Goal: Task Accomplishment & Management: Use online tool/utility

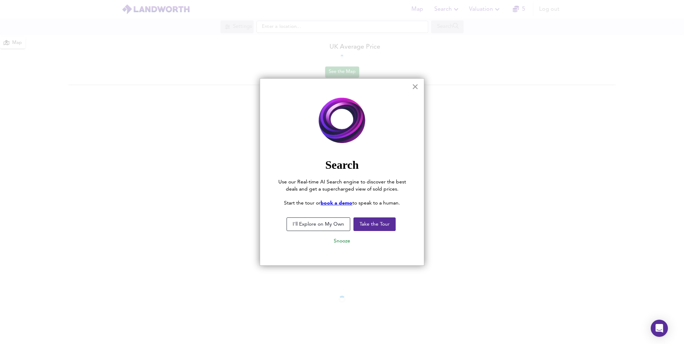
click at [413, 82] on button "×" at bounding box center [415, 86] width 7 height 11
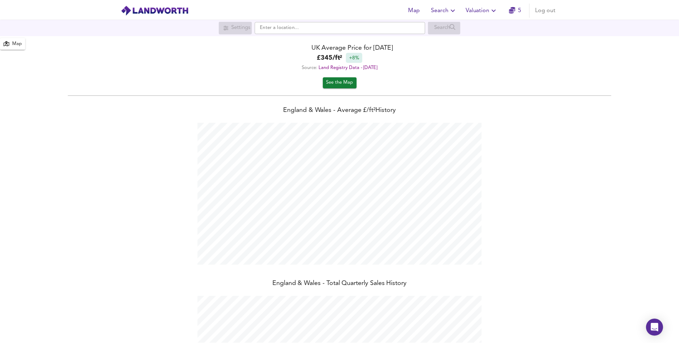
scroll to position [344, 684]
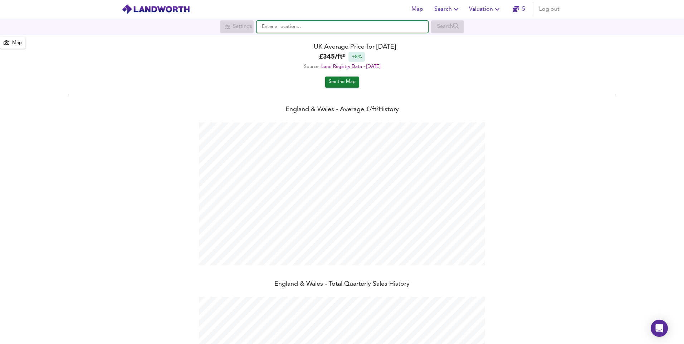
click at [373, 28] on input "text" at bounding box center [343, 27] width 172 height 12
click at [301, 28] on input "text" at bounding box center [343, 27] width 172 height 12
click at [313, 39] on small "[PERSON_NAME][GEOGRAPHIC_DATA]" at bounding box center [333, 41] width 76 height 4
type input "[PERSON_NAME][STREET_ADDRESS]"
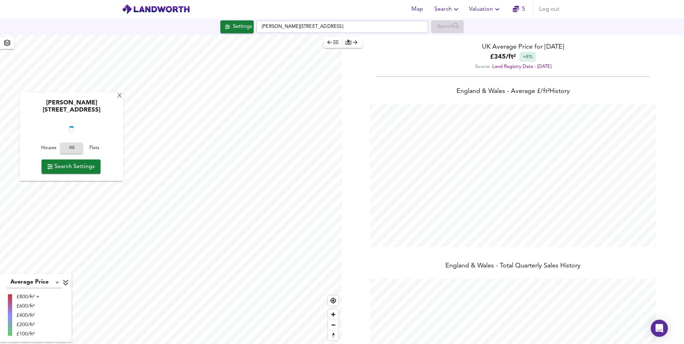
checkbox input "false"
checkbox input "true"
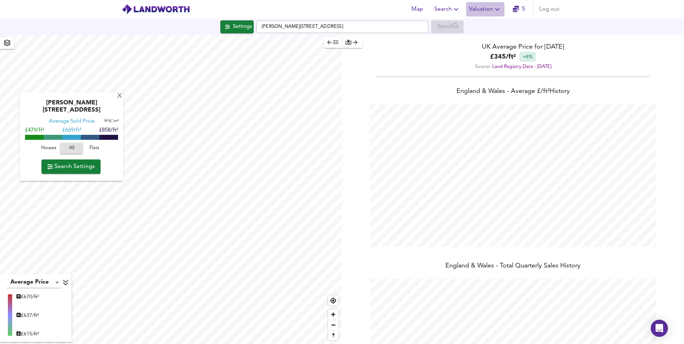
click at [485, 10] on span "Valuation" at bounding box center [485, 9] width 33 height 10
click at [480, 26] on li "New Valuation Report" at bounding box center [486, 25] width 86 height 13
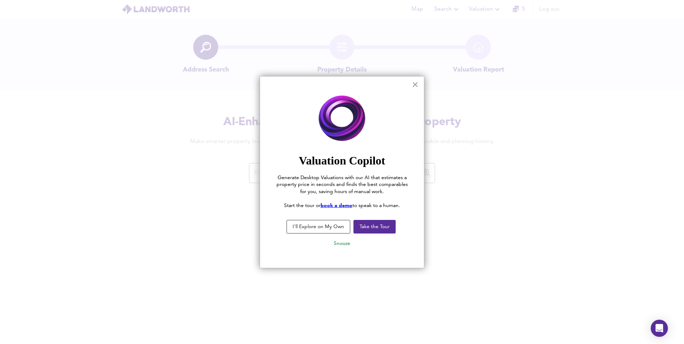
click at [414, 84] on button "×" at bounding box center [415, 84] width 7 height 11
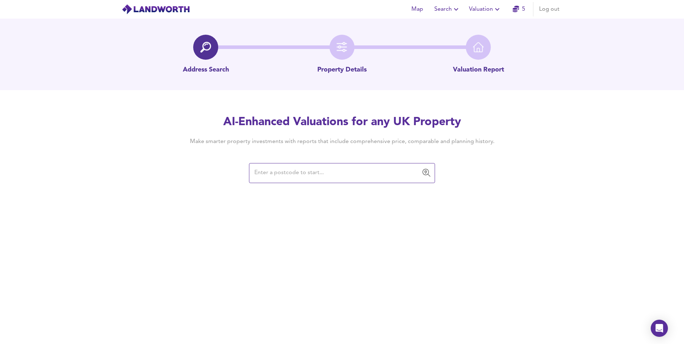
drag, startPoint x: 366, startPoint y: 174, endPoint x: 367, endPoint y: 171, distance: 3.6
click at [366, 174] on input "text" at bounding box center [336, 173] width 169 height 14
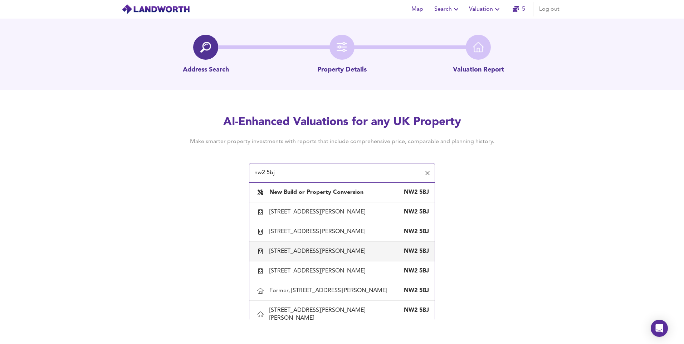
click at [326, 254] on div "[STREET_ADDRESS][PERSON_NAME]" at bounding box center [318, 252] width 99 height 8
type input "[STREET_ADDRESS][PERSON_NAME]"
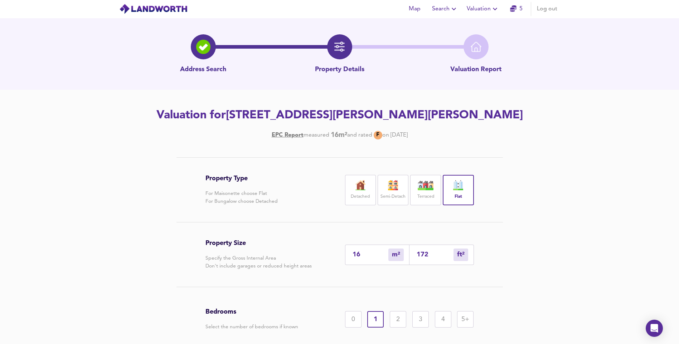
scroll to position [66, 0]
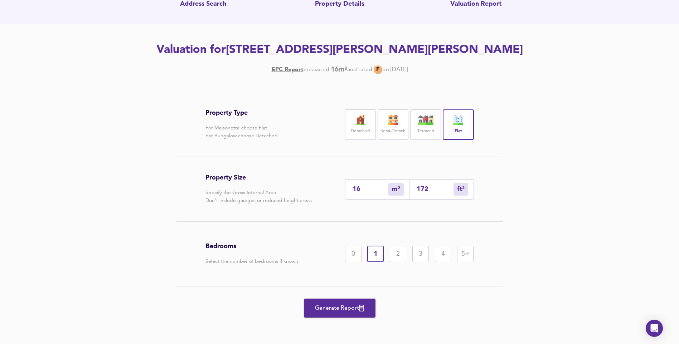
click at [364, 187] on input "16" at bounding box center [371, 190] width 36 height 8
type input "1"
type input "11"
type input "17"
type input "183"
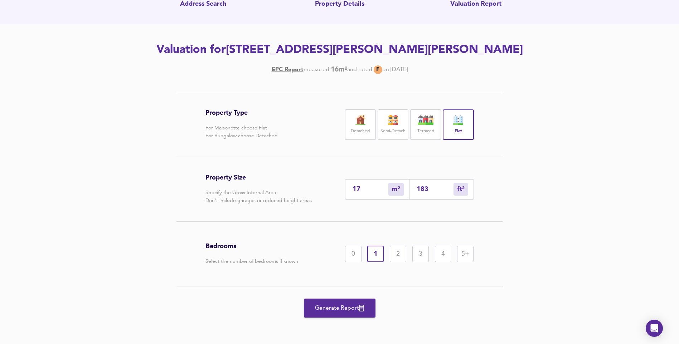
type input "17"
click at [351, 258] on div "0" at bounding box center [353, 254] width 16 height 16
click at [340, 310] on span "Generate Report" at bounding box center [339, 308] width 57 height 10
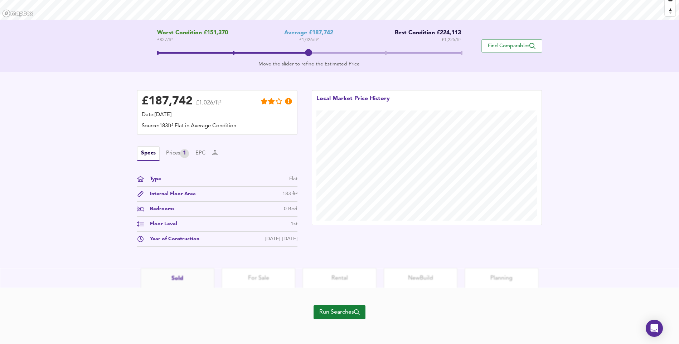
scroll to position [130, 0]
click at [335, 312] on span "Run Searches" at bounding box center [339, 311] width 40 height 10
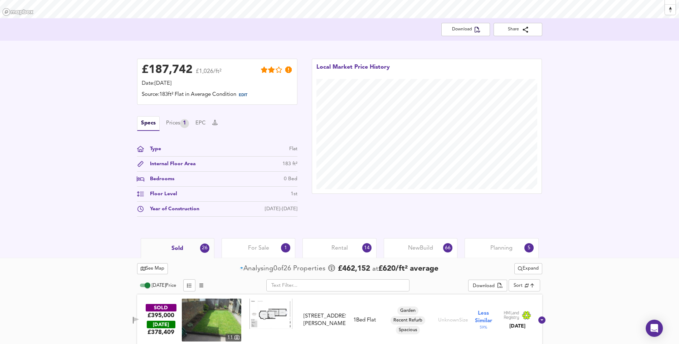
scroll to position [309, 0]
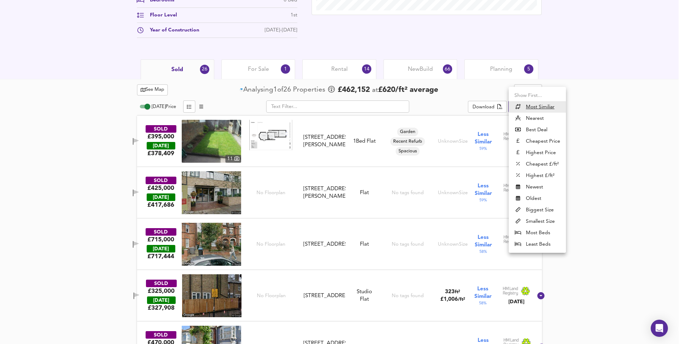
click at [541, 224] on li "Smallest Size" at bounding box center [537, 221] width 57 height 11
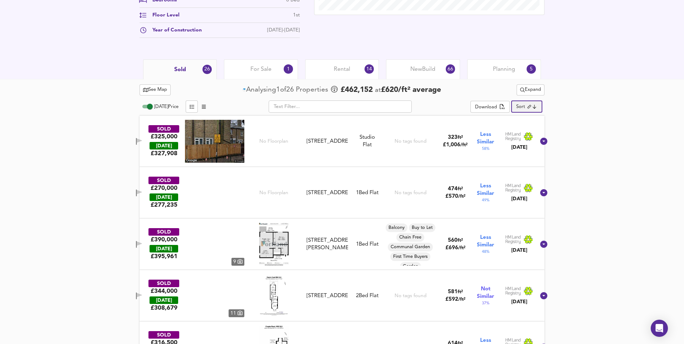
type input "smallest"
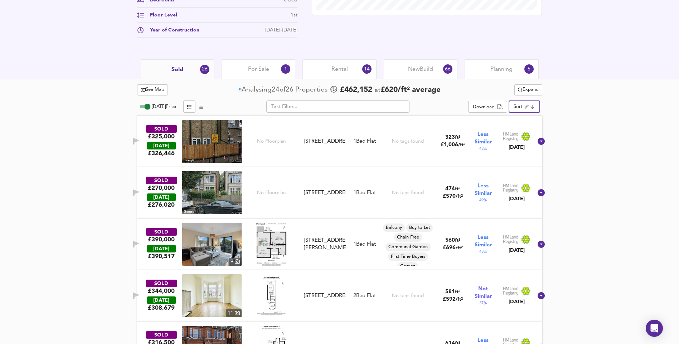
drag, startPoint x: 245, startPoint y: 64, endPoint x: 240, endPoint y: 63, distance: 4.5
click at [244, 64] on div "For Sale 1" at bounding box center [259, 69] width 74 height 20
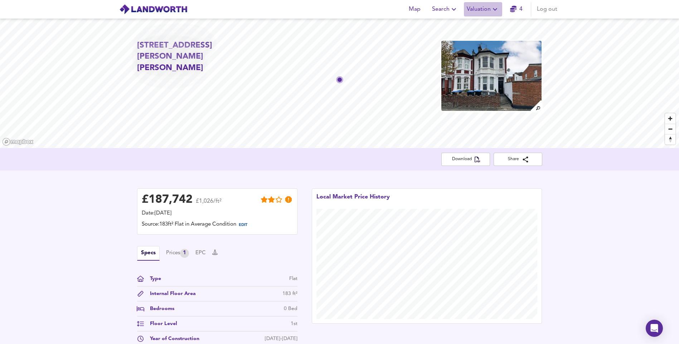
click at [492, 11] on icon "button" at bounding box center [495, 9] width 9 height 9
click at [480, 26] on li "New Valuation Report" at bounding box center [483, 25] width 86 height 13
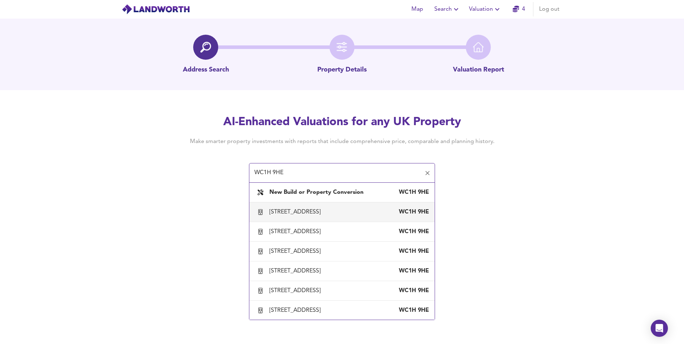
click at [316, 212] on div "[STREET_ADDRESS]" at bounding box center [296, 212] width 54 height 8
type input "[STREET_ADDRESS]"
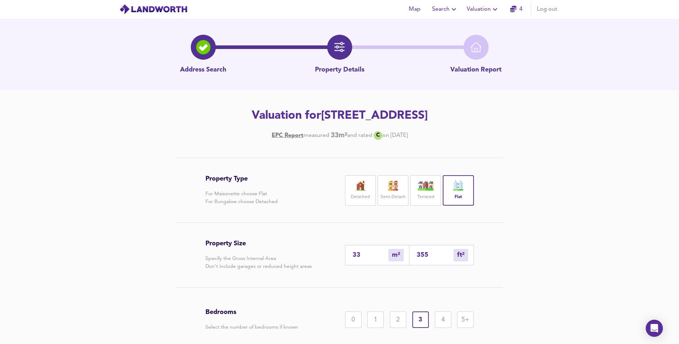
drag, startPoint x: 368, startPoint y: 271, endPoint x: 331, endPoint y: 272, distance: 36.5
click at [331, 272] on div "Property Size Specify the Gross Internal Area Don't include garages or reduced …" at bounding box center [339, 255] width 268 height 64
type input "2"
type input "22"
type input "29"
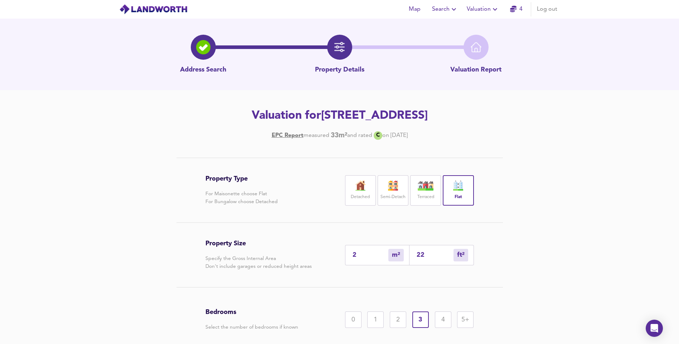
type input "312"
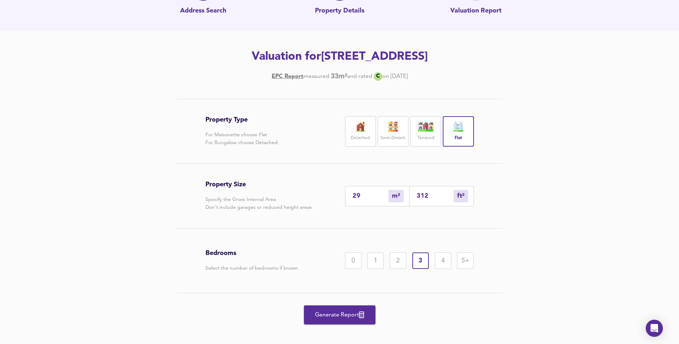
scroll to position [72, 0]
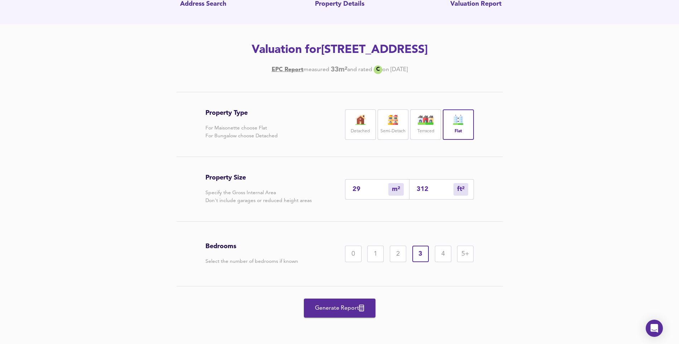
type input "29"
click at [360, 262] on div "0" at bounding box center [353, 254] width 16 height 16
click at [349, 311] on button "Generate Report" at bounding box center [340, 308] width 72 height 19
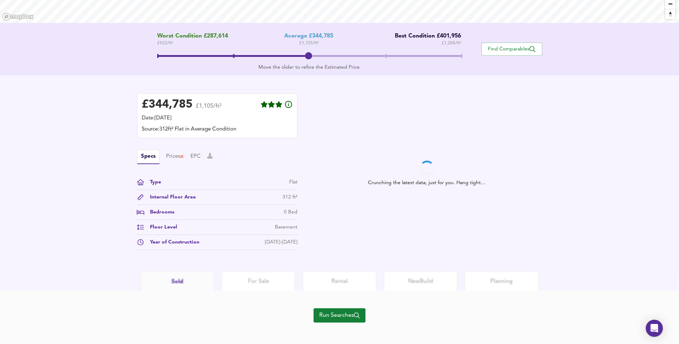
scroll to position [130, 0]
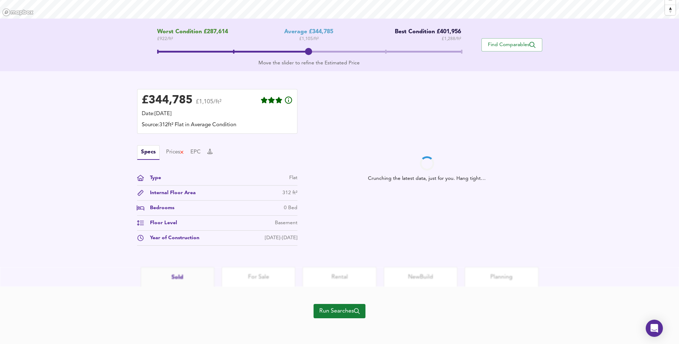
click at [369, 316] on div "Run Searches" at bounding box center [339, 315] width 679 height 57
click at [363, 316] on button "Run Searches" at bounding box center [340, 311] width 52 height 14
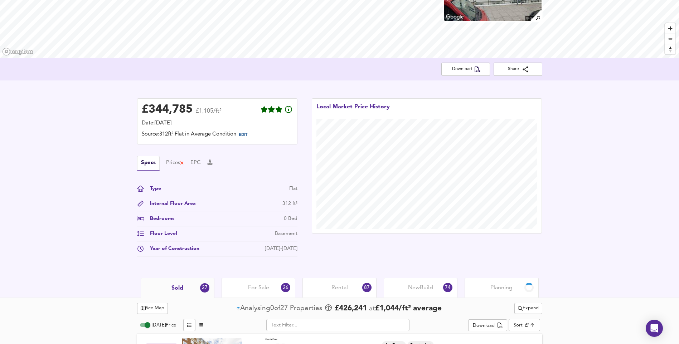
scroll to position [309, 0]
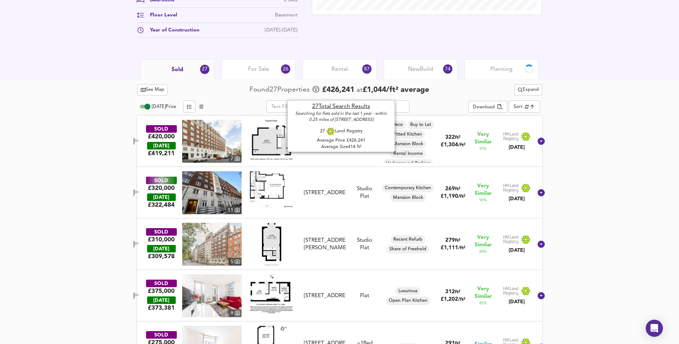
click at [260, 73] on span "For Sale" at bounding box center [258, 69] width 21 height 8
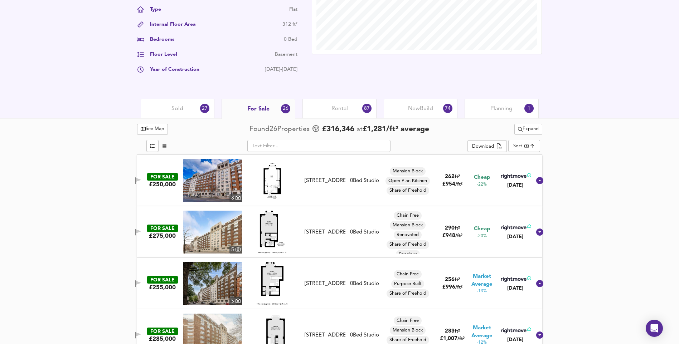
scroll to position [130, 0]
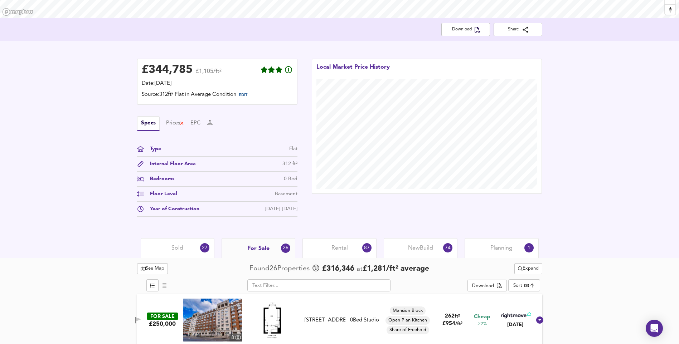
click at [349, 240] on div "Rental 87" at bounding box center [339, 248] width 74 height 20
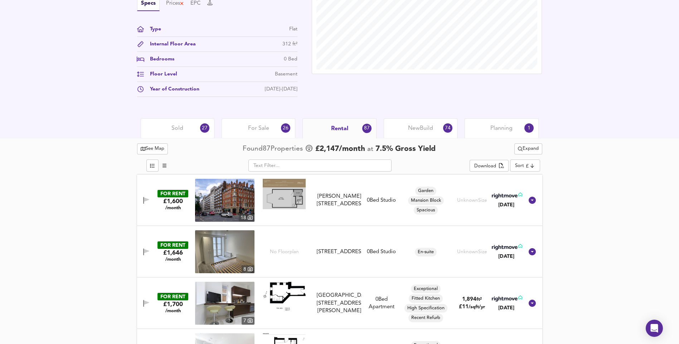
scroll to position [273, 0]
